Goal: Information Seeking & Learning: Check status

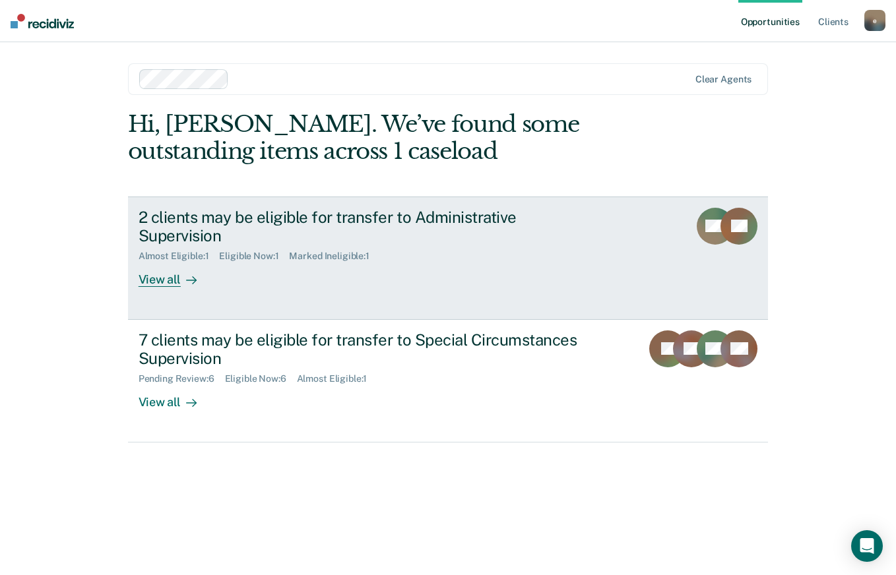
click at [166, 264] on div "View all" at bounding box center [176, 275] width 74 height 26
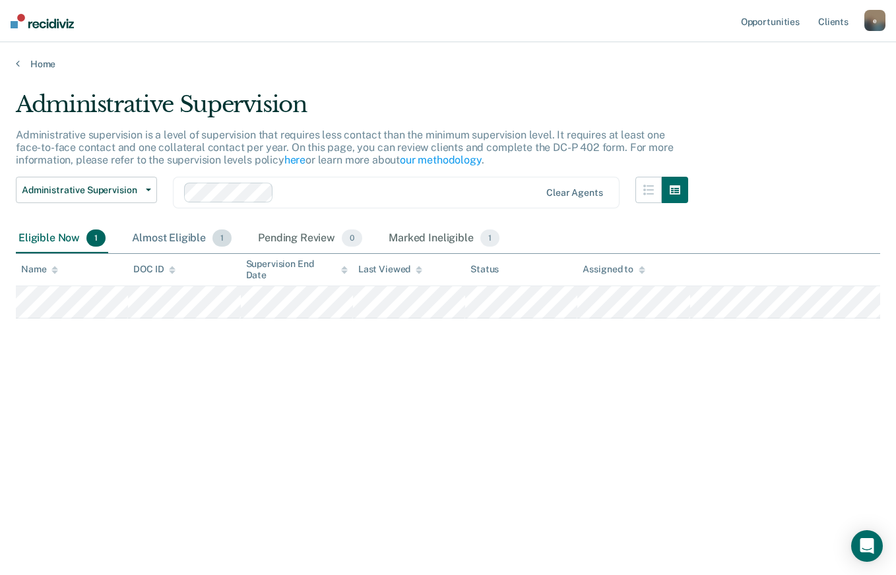
click at [178, 243] on div "Almost Eligible 1" at bounding box center [181, 238] width 105 height 29
click at [305, 238] on div "Pending Review 0" at bounding box center [310, 238] width 110 height 29
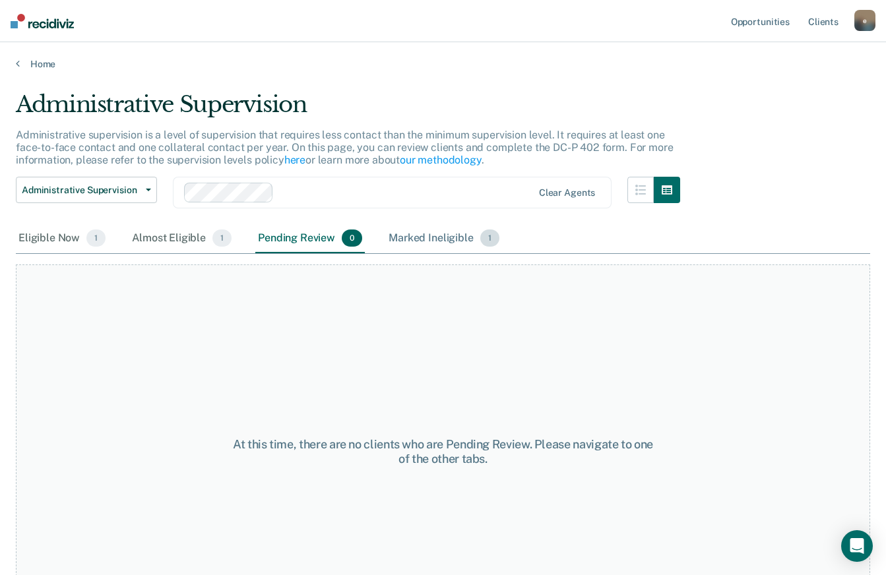
click at [402, 235] on div "Marked Ineligible 1" at bounding box center [444, 238] width 116 height 29
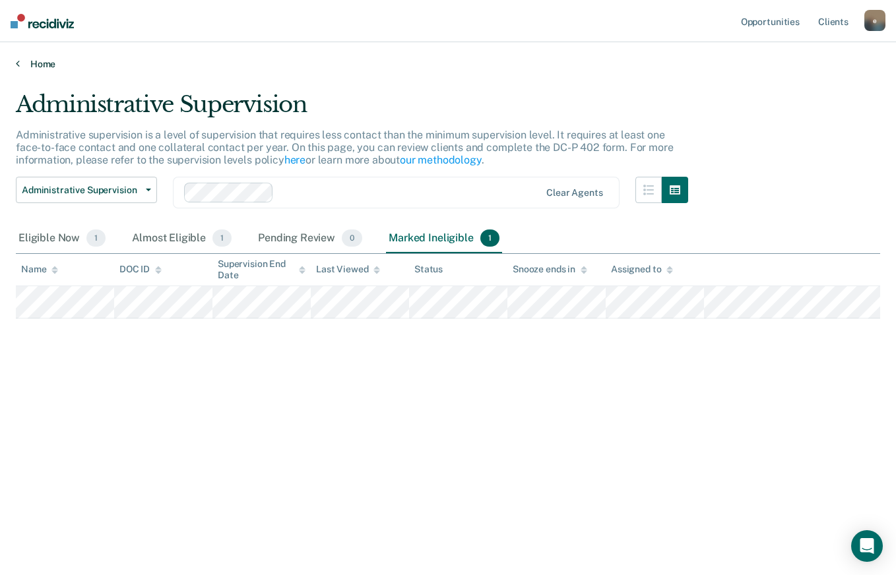
click at [46, 65] on link "Home" at bounding box center [448, 64] width 864 height 12
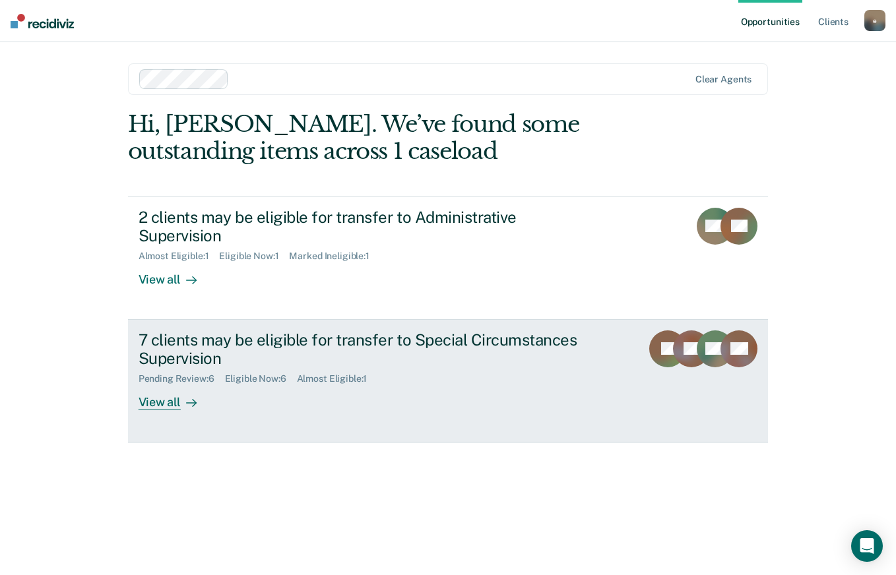
click at [150, 391] on link "7 clients may be eligible for transfer to Special Circumstances Supervision Pen…" at bounding box center [448, 381] width 641 height 123
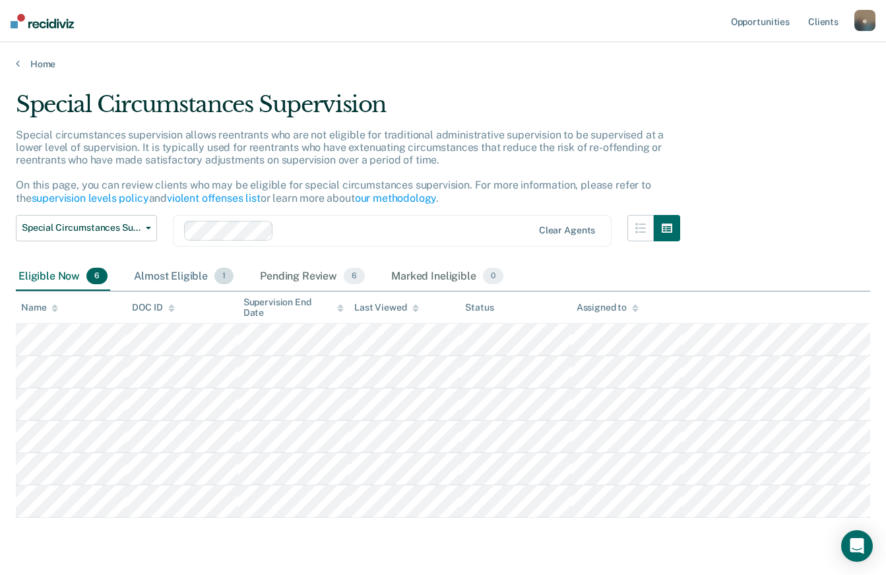
click at [192, 284] on div "Almost Eligible 1" at bounding box center [183, 277] width 105 height 29
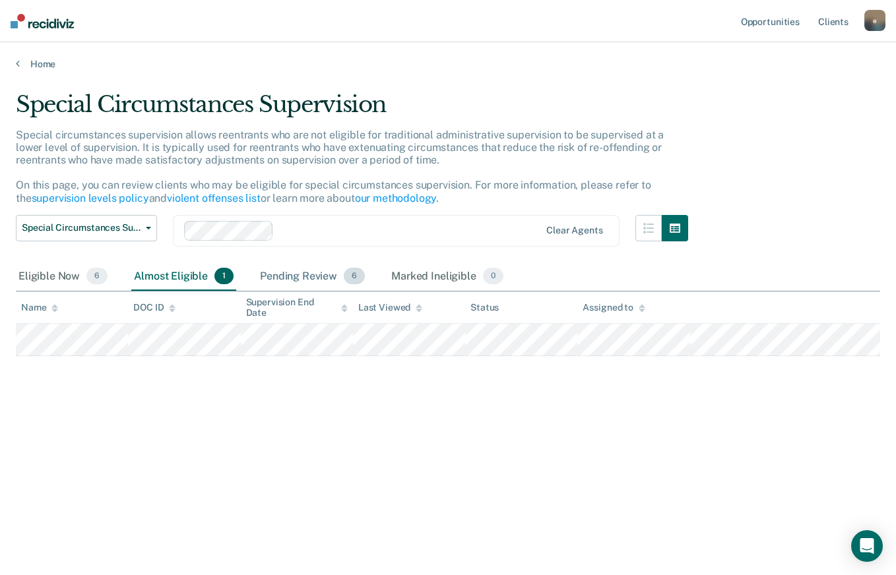
click at [331, 276] on div "Pending Review 6" at bounding box center [312, 277] width 110 height 29
